Goal: Task Accomplishment & Management: Complete application form

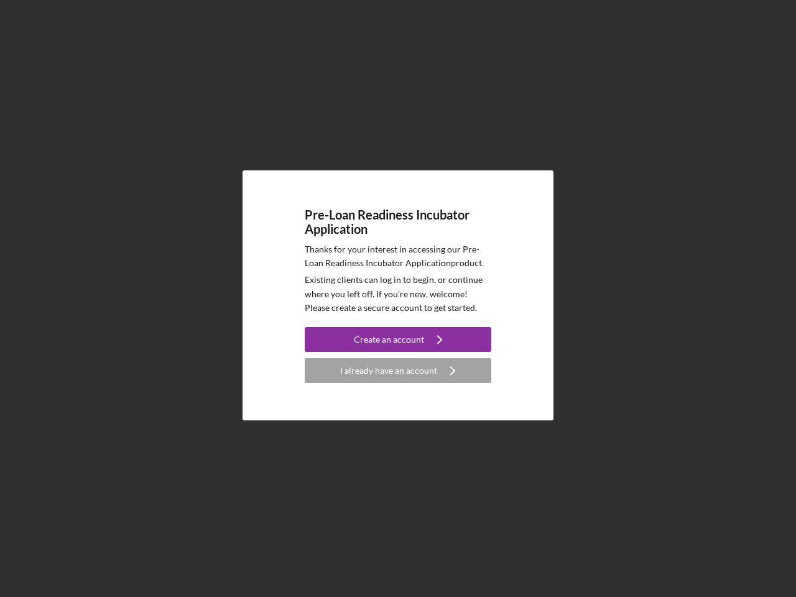
click at [398, 298] on p "Existing clients can log in to begin, or continue where you left off. If you're…" at bounding box center [398, 294] width 187 height 42
click at [398, 340] on div "Create an account" at bounding box center [389, 339] width 70 height 25
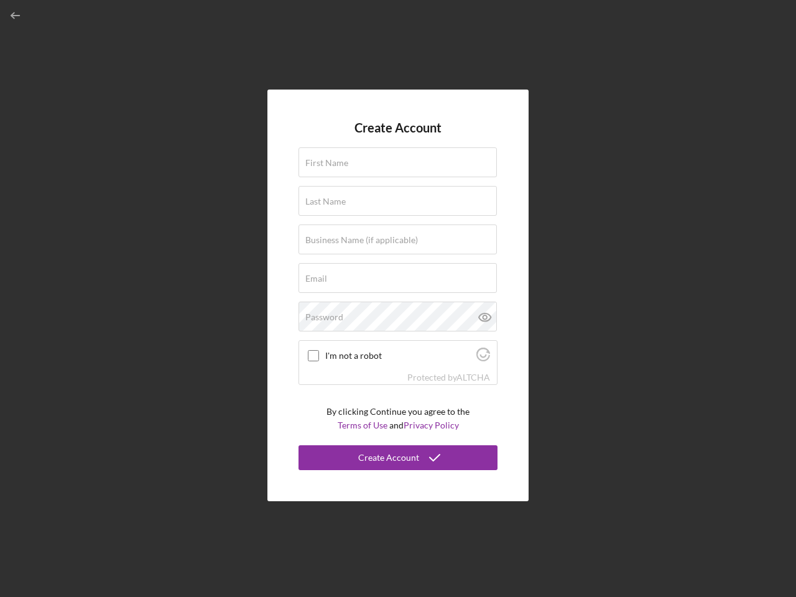
click at [398, 371] on div "Protected by [PERSON_NAME]" at bounding box center [398, 378] width 198 height 14
